Goal: Information Seeking & Learning: Learn about a topic

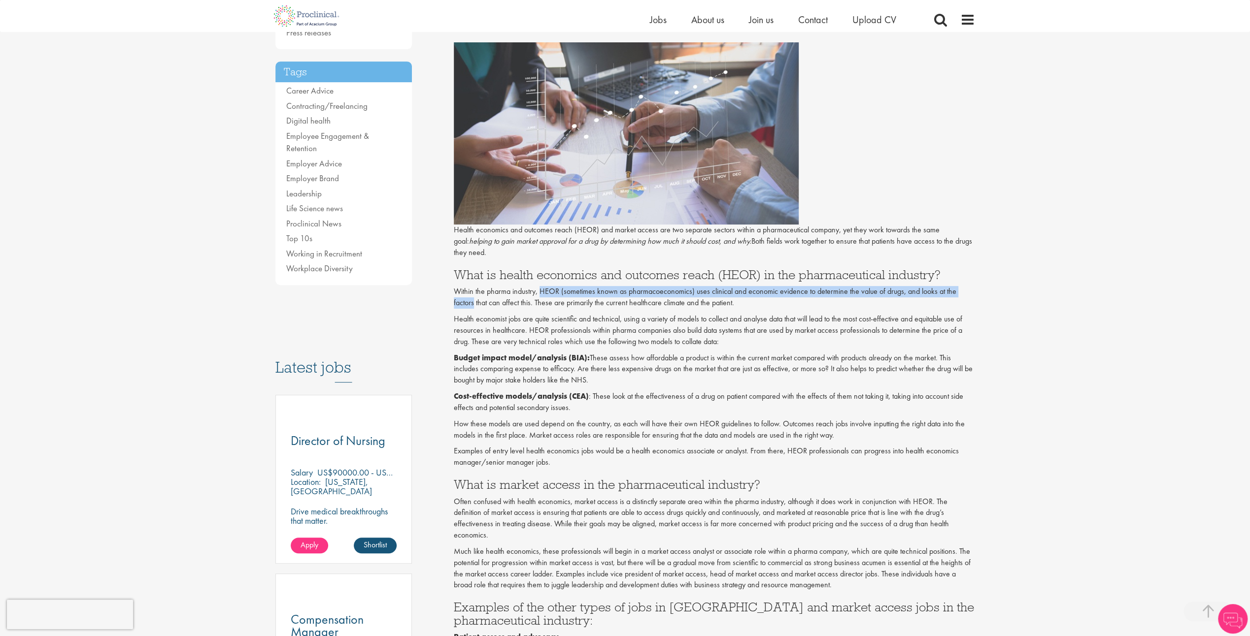
click at [541, 297] on p "Within the pharma industry, HEOR (sometimes known as pharmacoeconomics) uses cl…" at bounding box center [714, 297] width 521 height 23
drag, startPoint x: 541, startPoint y: 297, endPoint x: 752, endPoint y: 321, distance: 211.6
click at [752, 321] on p "Health economist jobs are quite scientific and technical, using a variety of mo…" at bounding box center [714, 331] width 521 height 34
drag, startPoint x: 535, startPoint y: 290, endPoint x: 611, endPoint y: 321, distance: 82.0
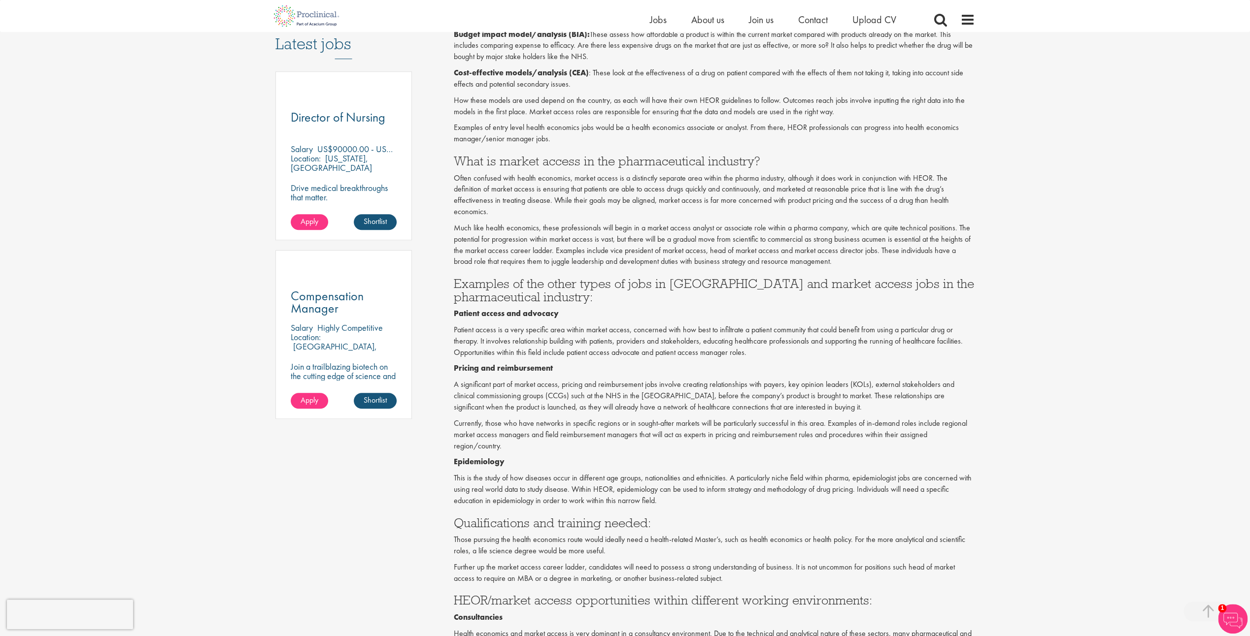
scroll to position [542, 0]
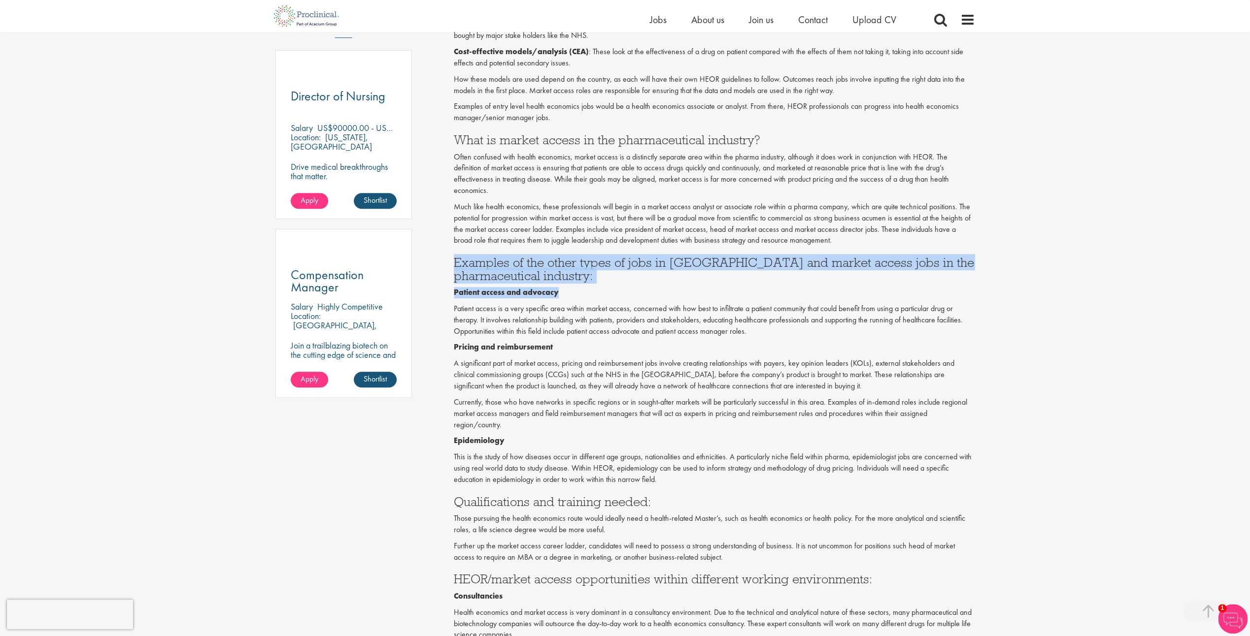
drag, startPoint x: 449, startPoint y: 259, endPoint x: 564, endPoint y: 294, distance: 120.3
click at [564, 294] on div "What is the difference between HEOR and market access jobs? Author: [PERSON_NAM…" at bounding box center [714, 259] width 536 height 1381
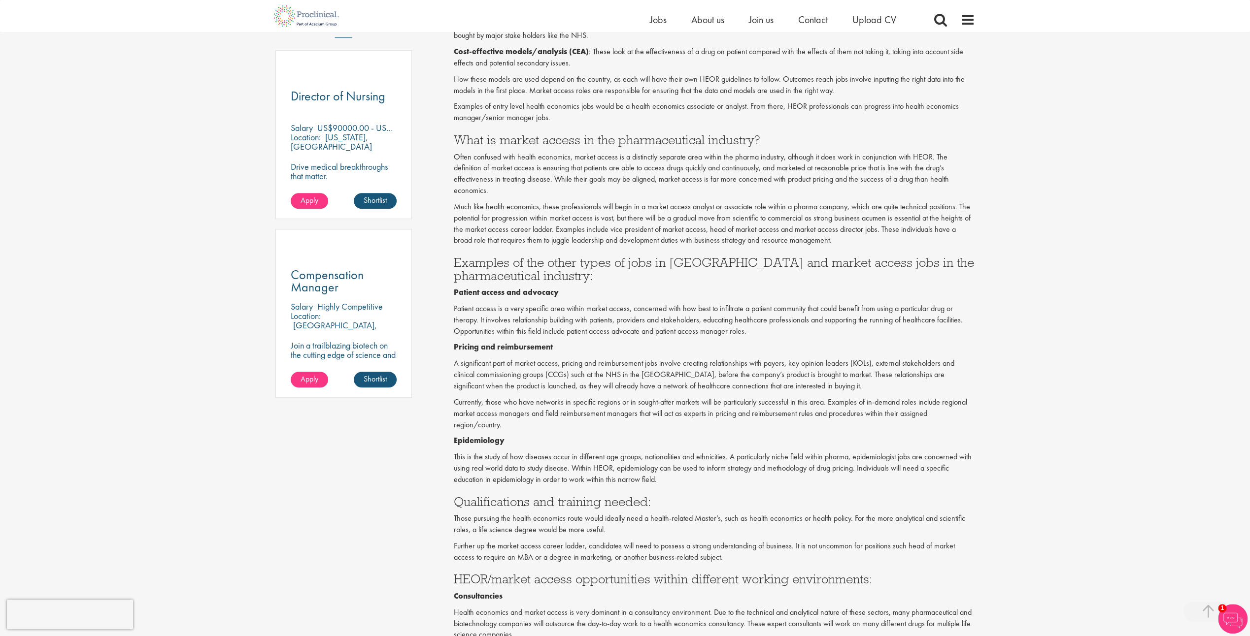
drag, startPoint x: 564, startPoint y: 294, endPoint x: 493, endPoint y: 319, distance: 76.2
click at [493, 319] on p "Patient access is a very specific area within market access, concerned with how…" at bounding box center [714, 320] width 521 height 34
drag, startPoint x: 494, startPoint y: 326, endPoint x: 581, endPoint y: 323, distance: 87.7
click at [581, 323] on p "Patient access is a very specific area within market access, concerned with how…" at bounding box center [714, 320] width 521 height 34
drag, startPoint x: 581, startPoint y: 323, endPoint x: 820, endPoint y: 349, distance: 239.8
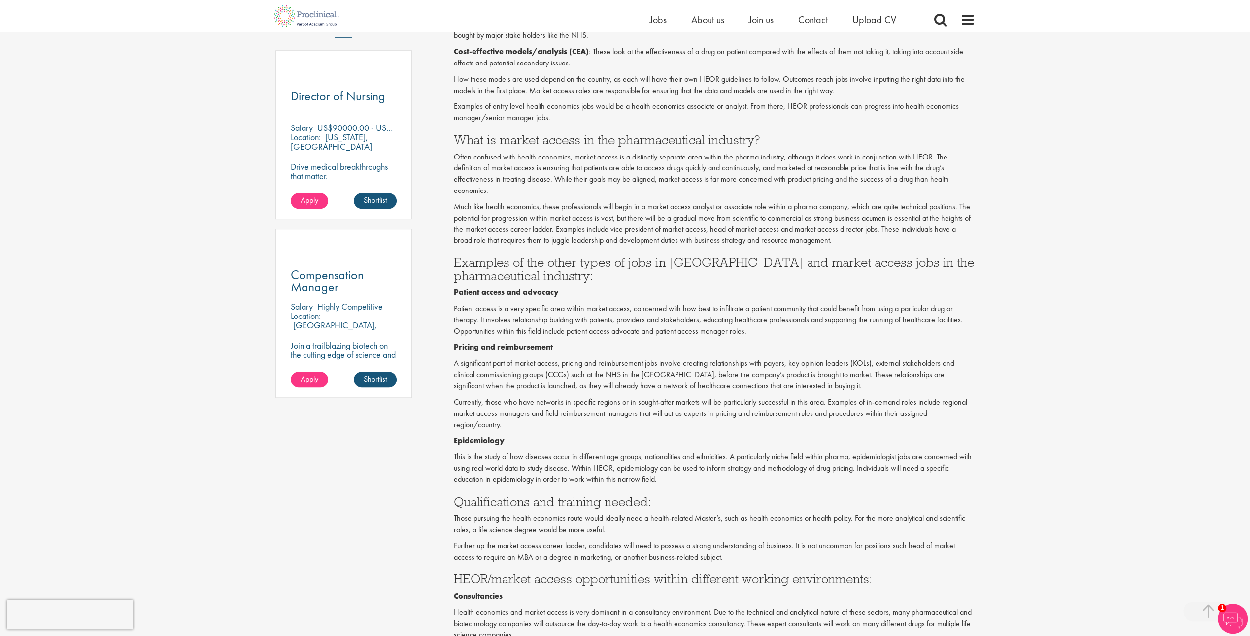
click at [820, 349] on p "Pricing and reimbursement" at bounding box center [714, 347] width 521 height 11
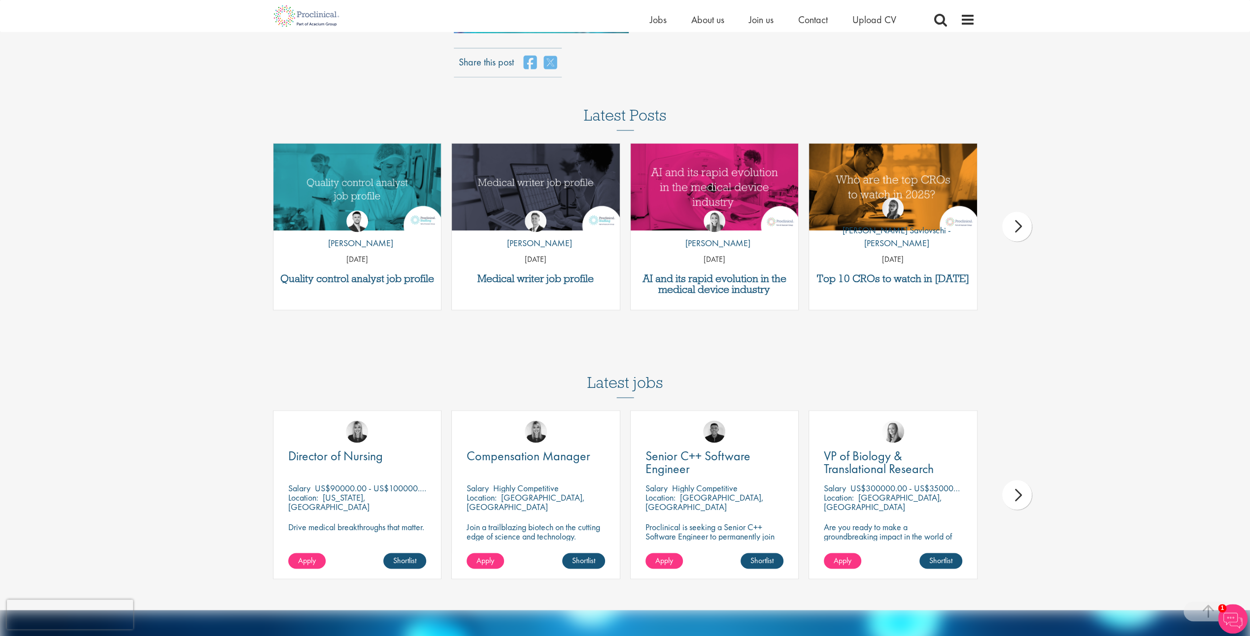
scroll to position [1428, 0]
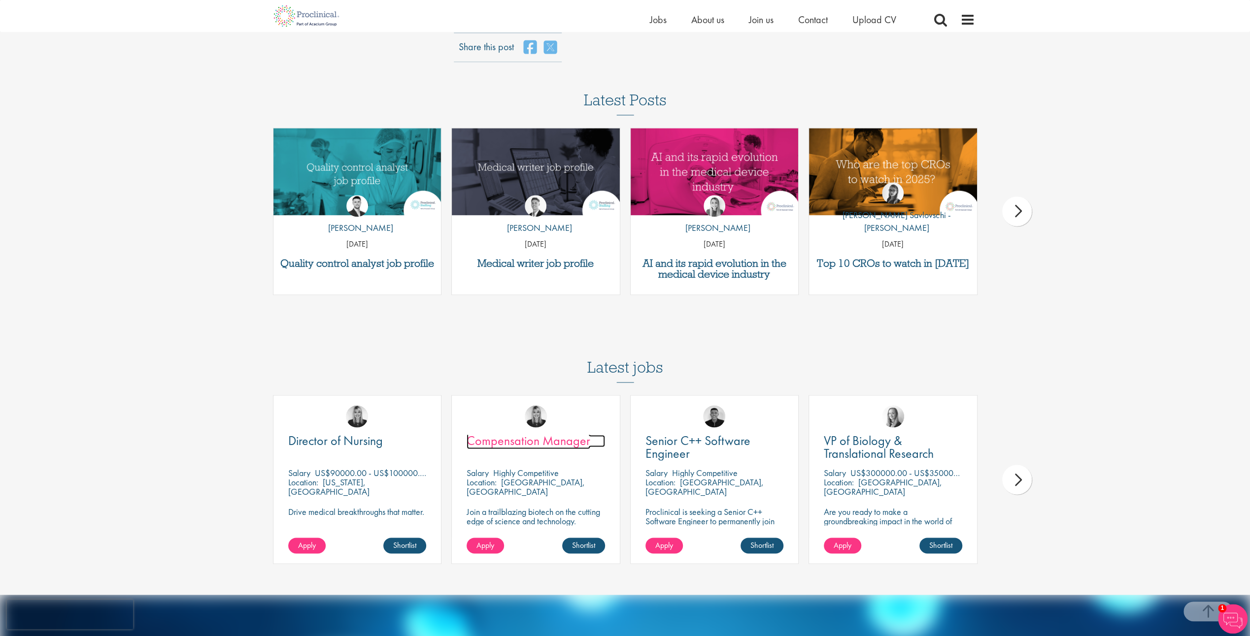
click at [537, 432] on span "Compensation Manager" at bounding box center [528, 440] width 124 height 17
